Goal: Task Accomplishment & Management: Complete application form

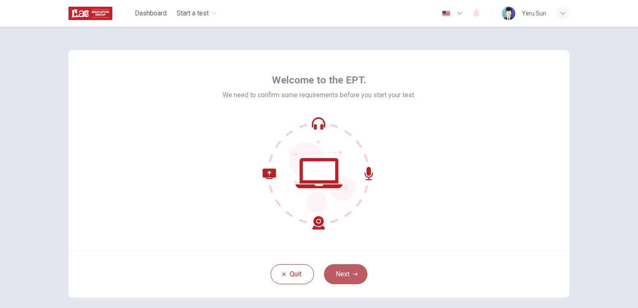
click at [344, 275] on button "Next" at bounding box center [345, 274] width 43 height 20
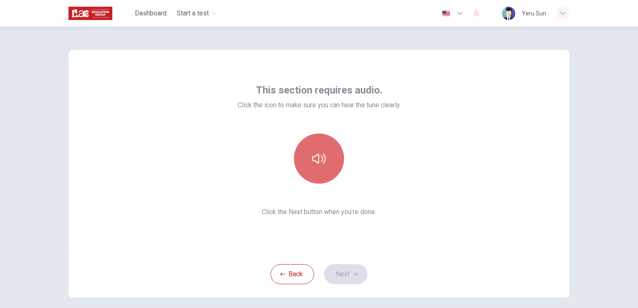
click at [323, 172] on button "button" at bounding box center [319, 159] width 50 height 50
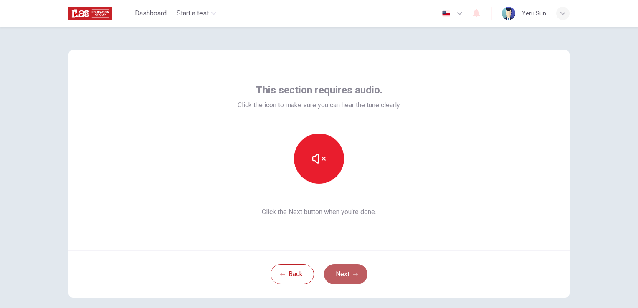
click at [341, 271] on button "Next" at bounding box center [345, 274] width 43 height 20
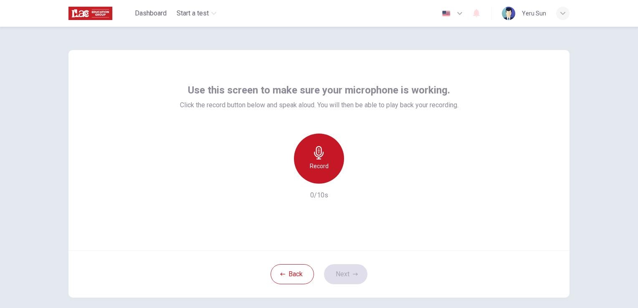
click at [321, 144] on div "Record" at bounding box center [319, 159] width 50 height 50
click at [315, 156] on icon "button" at bounding box center [318, 152] width 13 height 13
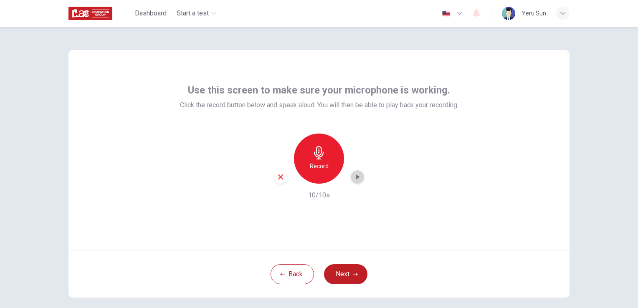
click at [358, 177] on icon "button" at bounding box center [357, 177] width 8 height 8
click at [339, 273] on button "Next" at bounding box center [345, 274] width 43 height 20
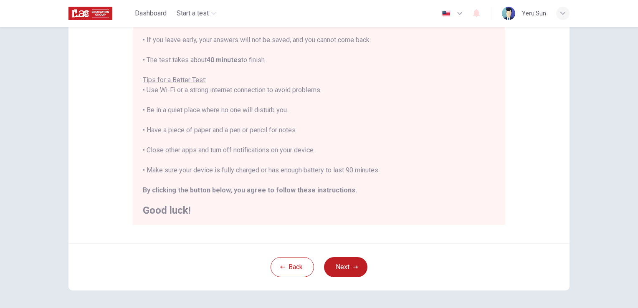
scroll to position [10, 0]
click at [280, 268] on icon "button" at bounding box center [282, 266] width 5 height 3
